Goal: Navigation & Orientation: Find specific page/section

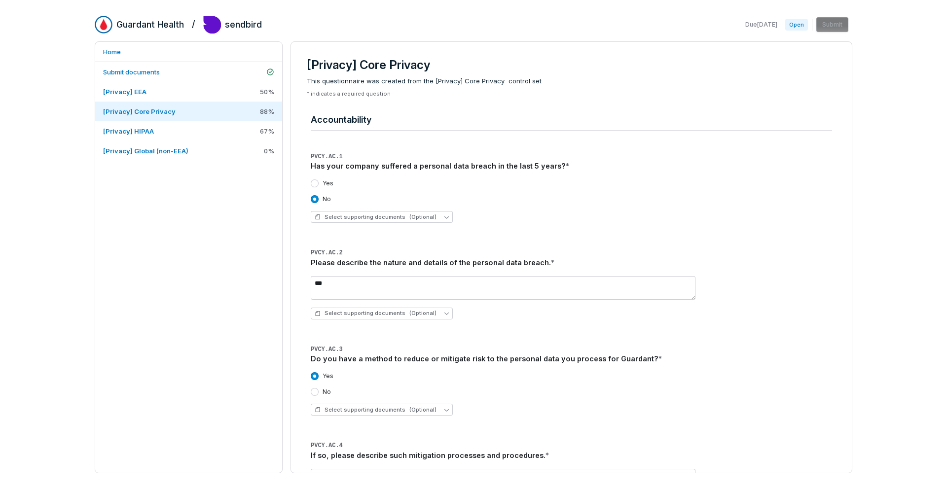
click at [154, 138] on link "[Privacy] HIPAA 67 %" at bounding box center [188, 131] width 187 height 20
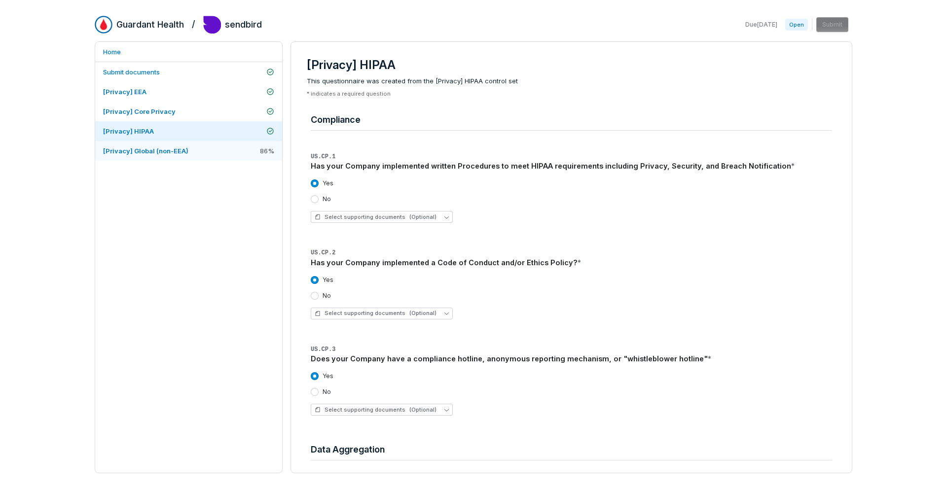
click at [147, 150] on span "[Privacy] Global (non-EEA)" at bounding box center [145, 151] width 85 height 8
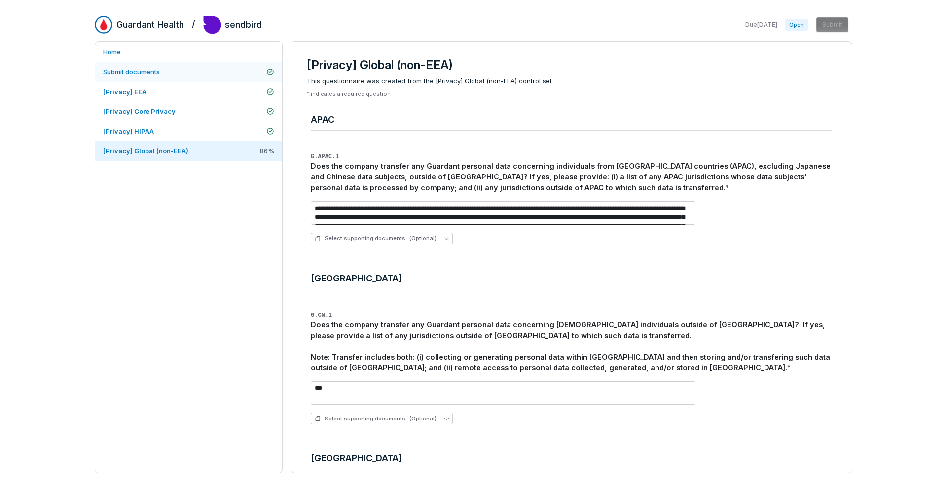
click at [131, 78] on link "Submit documents" at bounding box center [188, 72] width 187 height 20
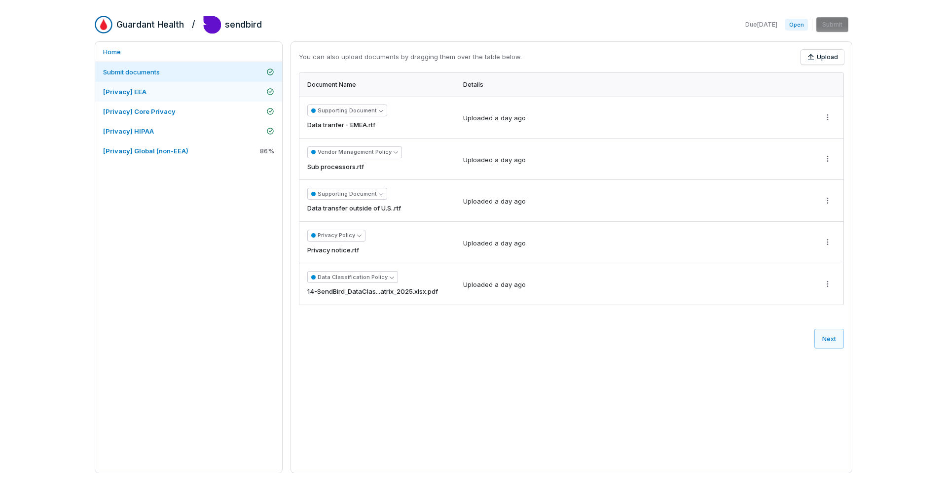
click at [130, 94] on span "[Privacy] EEA" at bounding box center [124, 92] width 43 height 8
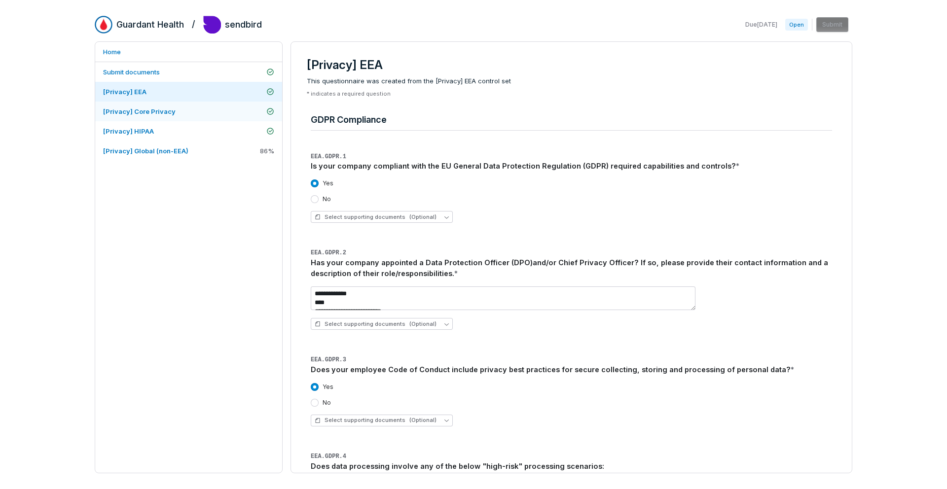
click at [129, 109] on span "[Privacy] Core Privacy" at bounding box center [139, 112] width 72 height 8
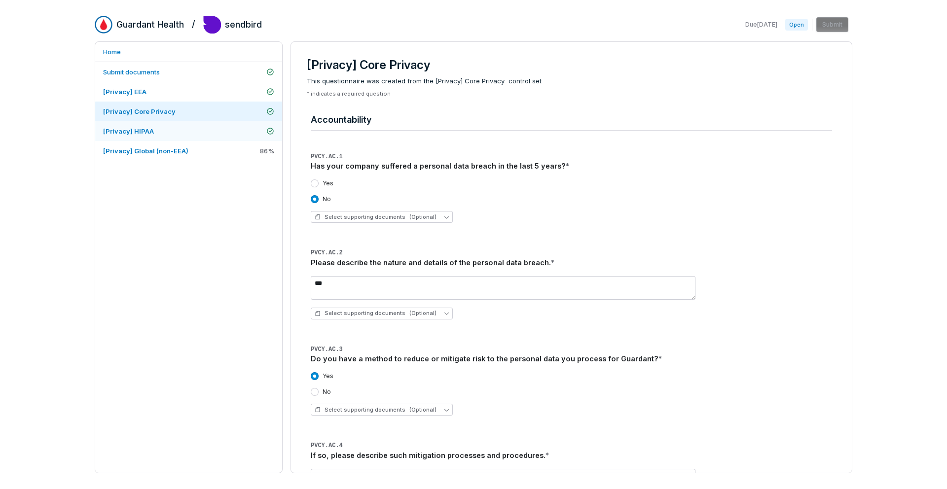
click at [129, 132] on span "[Privacy] HIPAA" at bounding box center [128, 131] width 51 height 8
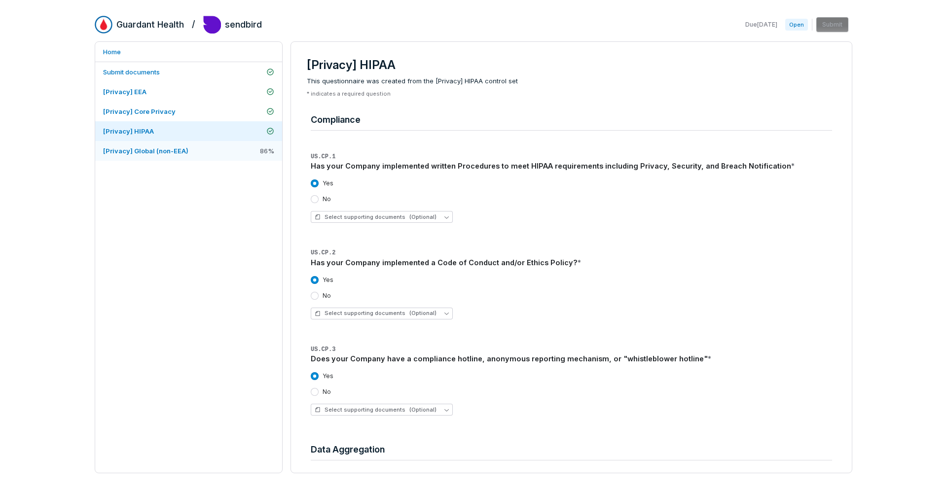
click at [131, 151] on span "[Privacy] Global (non-EEA)" at bounding box center [145, 151] width 85 height 8
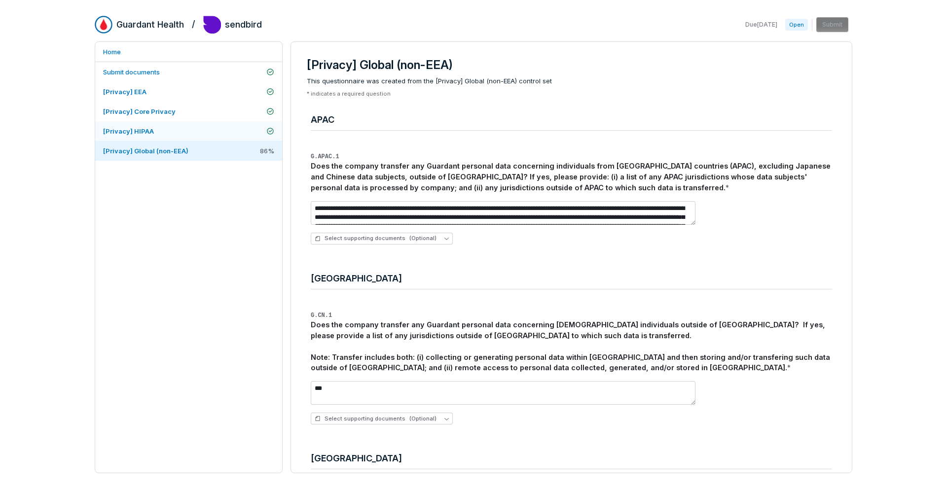
click at [137, 130] on span "[Privacy] HIPAA" at bounding box center [128, 131] width 51 height 8
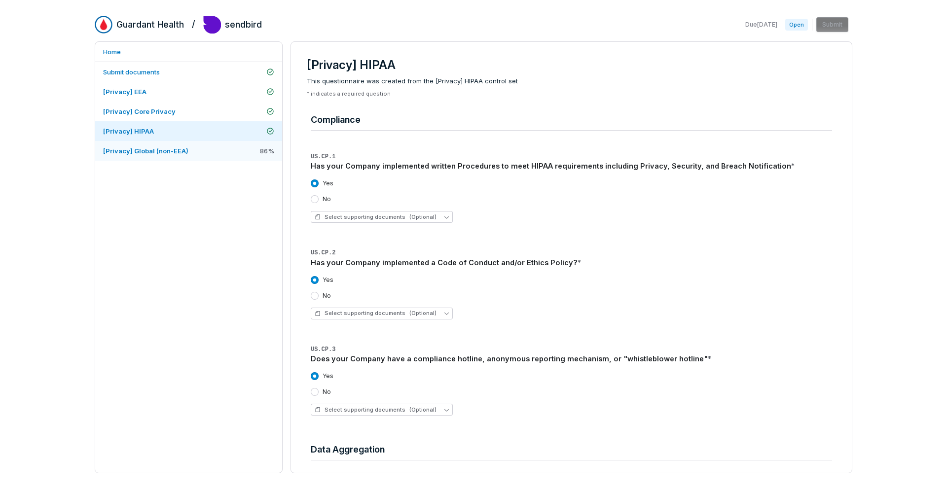
click at [135, 147] on span "[Privacy] Global (non-EEA)" at bounding box center [145, 151] width 85 height 8
